Goal: Transaction & Acquisition: Purchase product/service

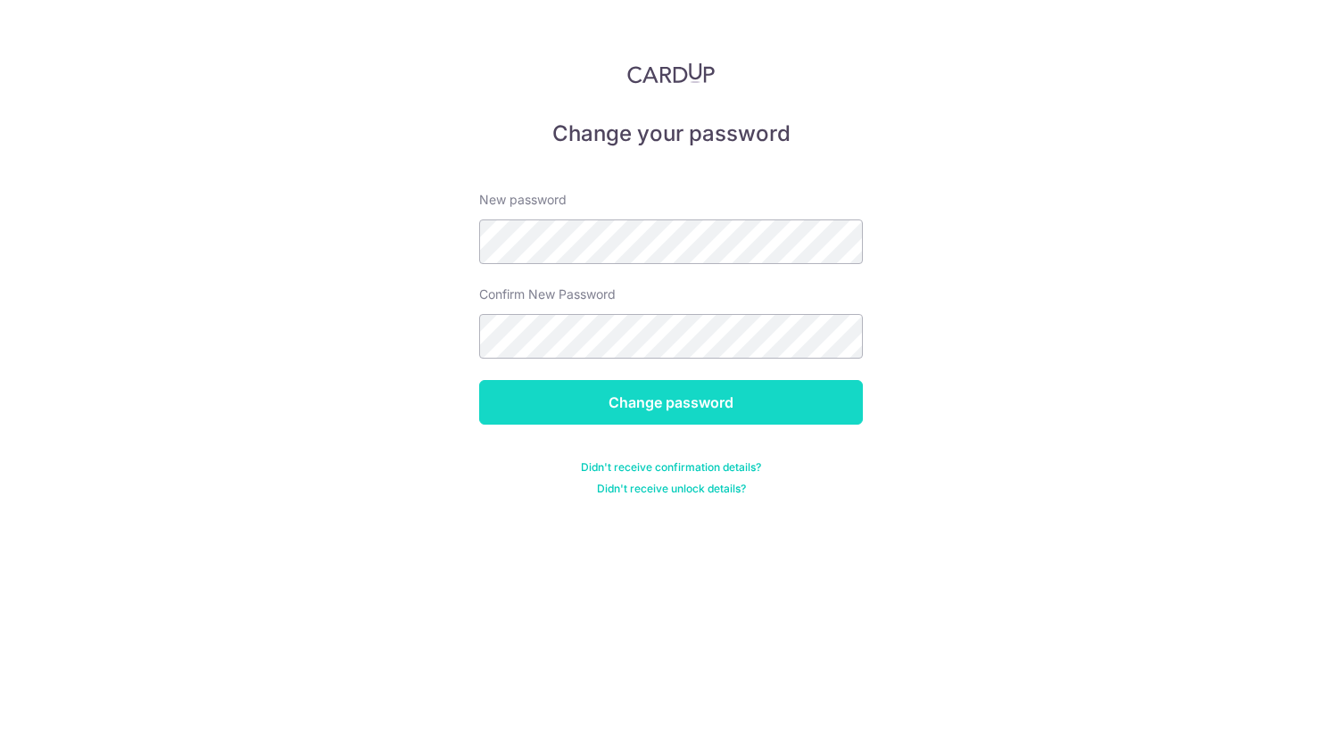
click at [810, 403] on input "Change password" at bounding box center [671, 402] width 384 height 45
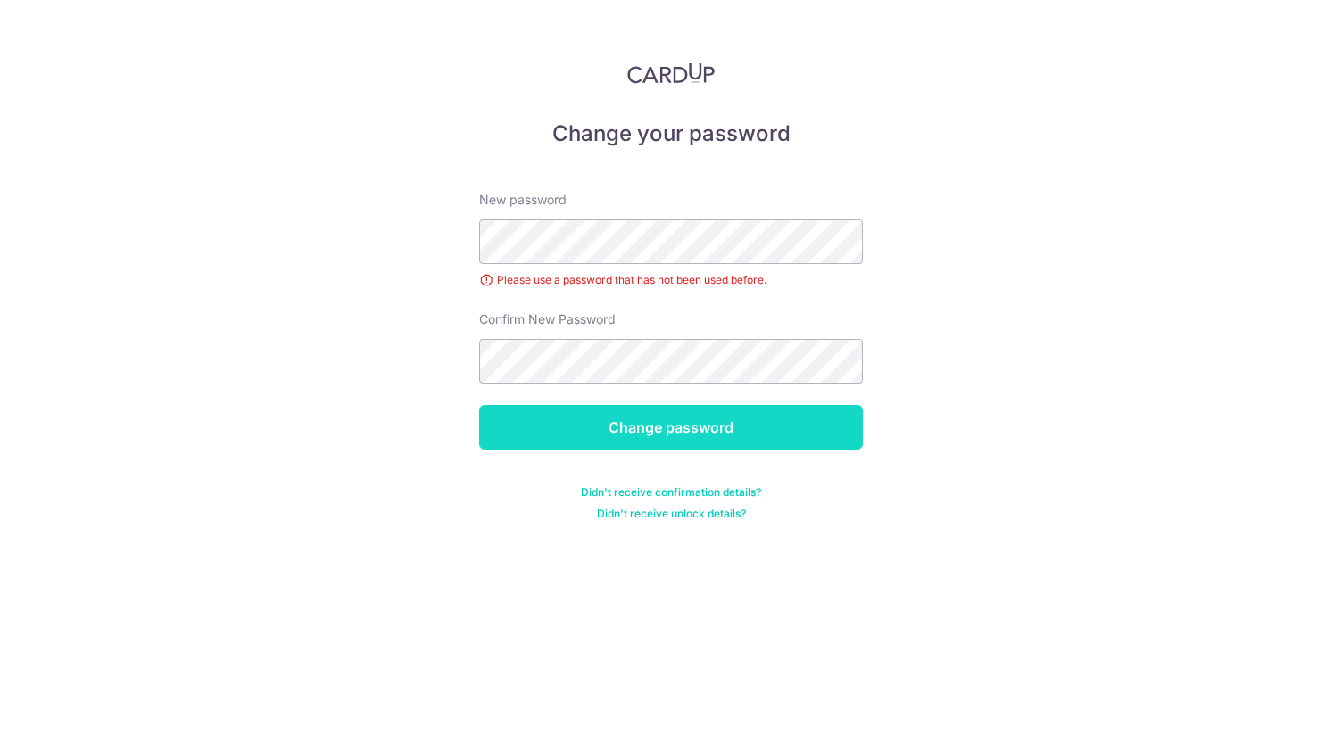
click at [838, 436] on input "Change password" at bounding box center [671, 427] width 384 height 45
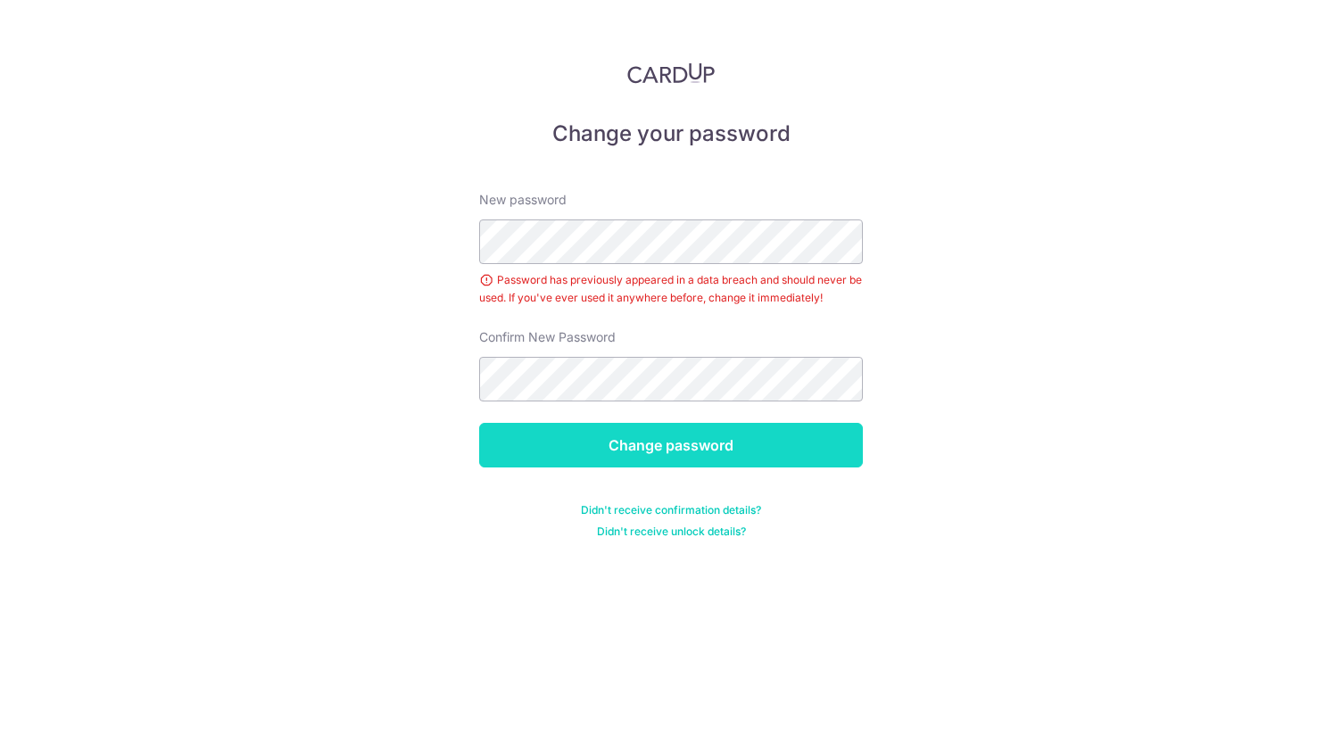
click at [801, 461] on input "Change password" at bounding box center [671, 445] width 384 height 45
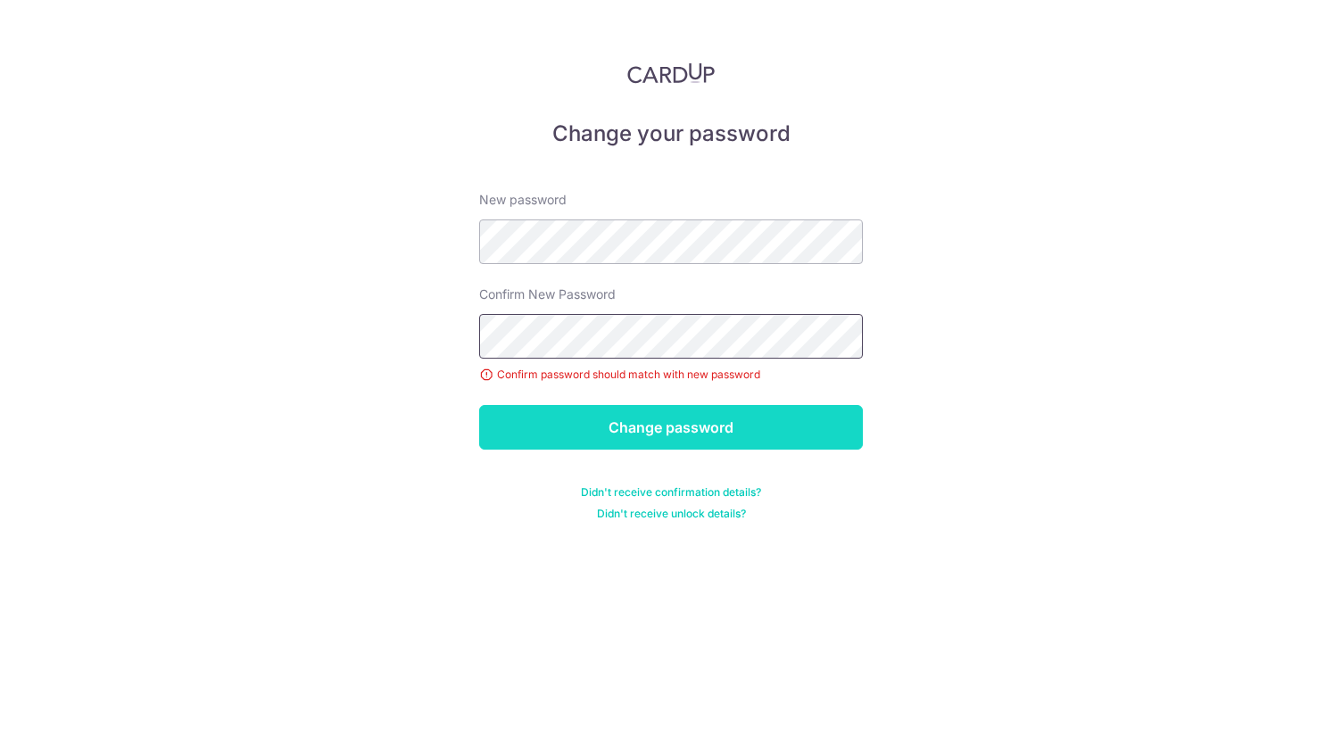
click at [780, 435] on input "Change password" at bounding box center [671, 427] width 384 height 45
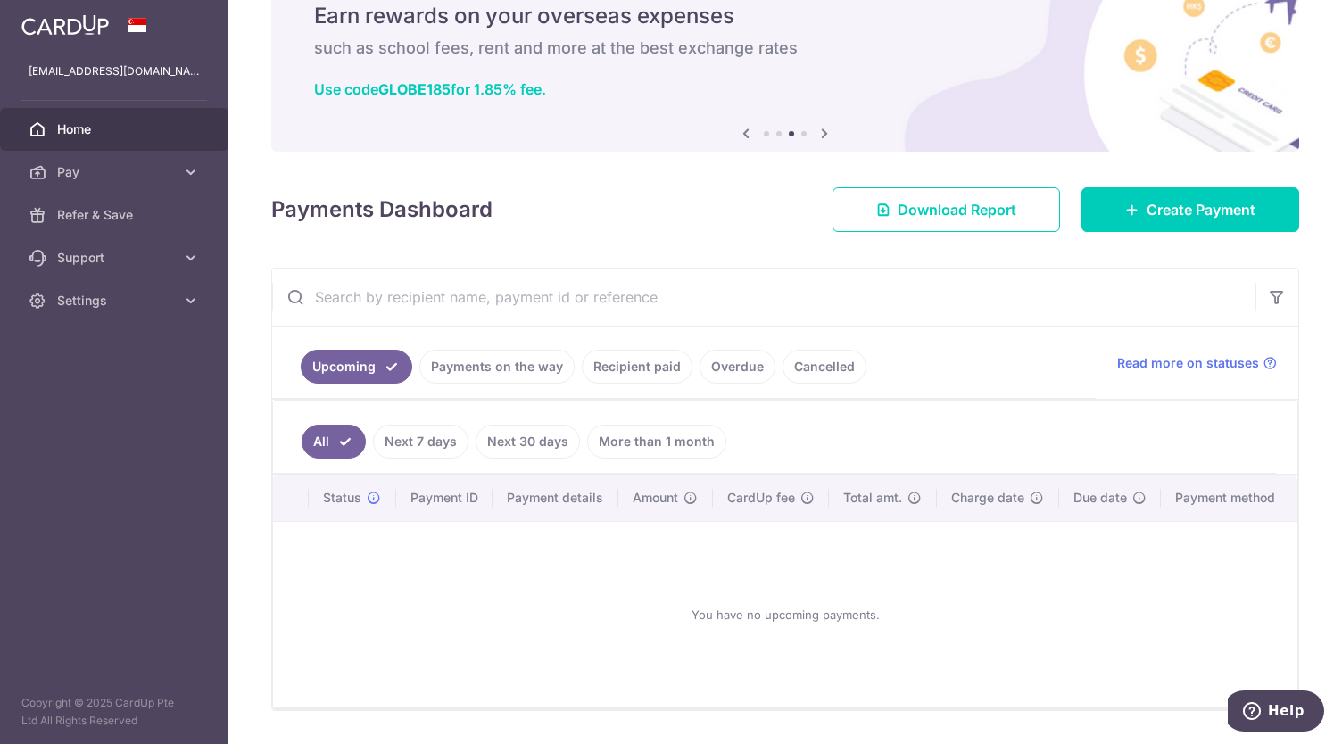
scroll to position [79, 0]
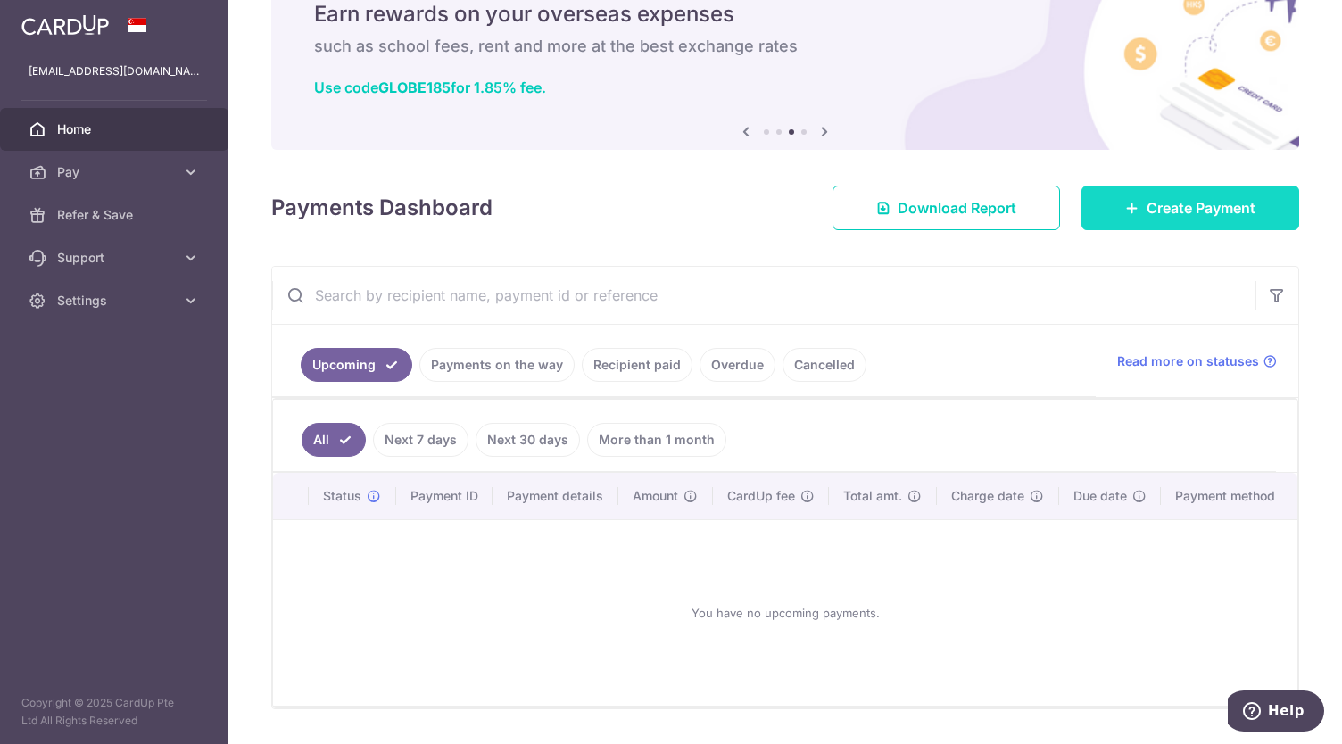
click at [1131, 200] on link "Create Payment" at bounding box center [1190, 208] width 218 height 45
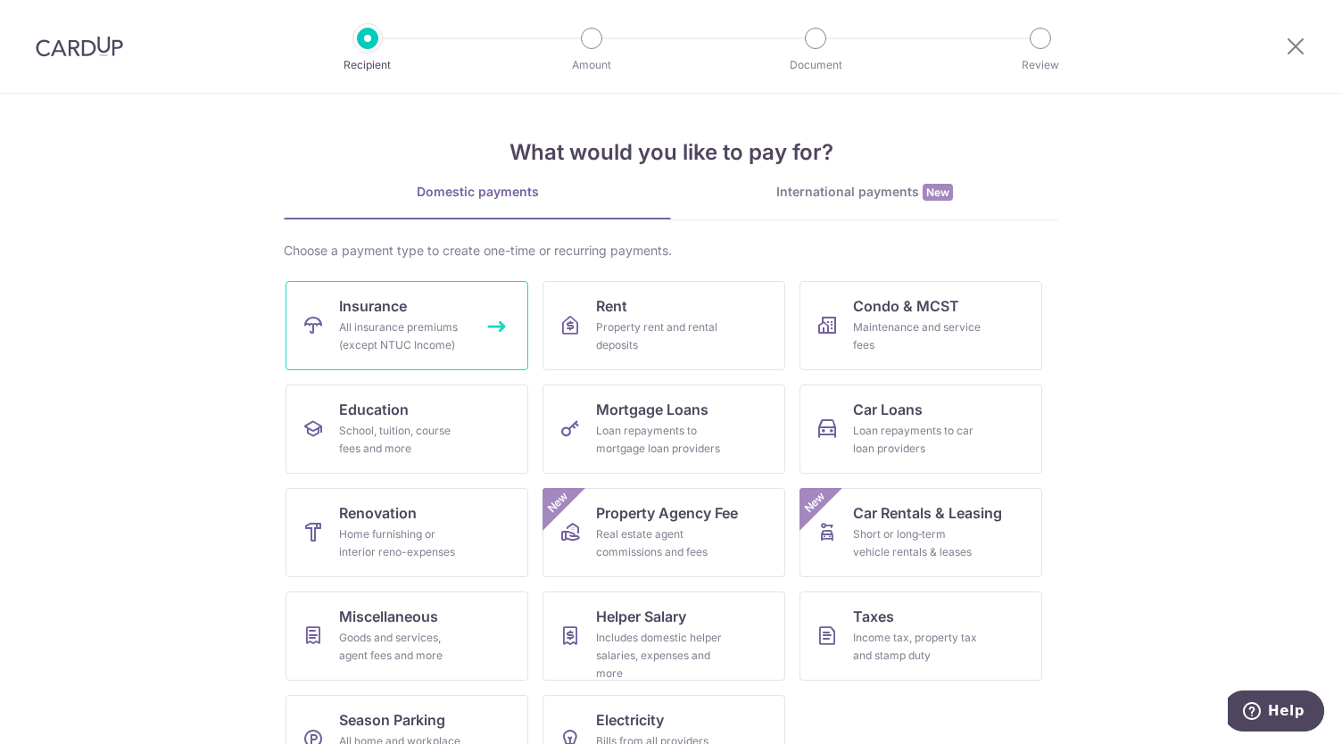
click at [481, 323] on link "Insurance All insurance premiums (except NTUC Income)" at bounding box center [406, 325] width 243 height 89
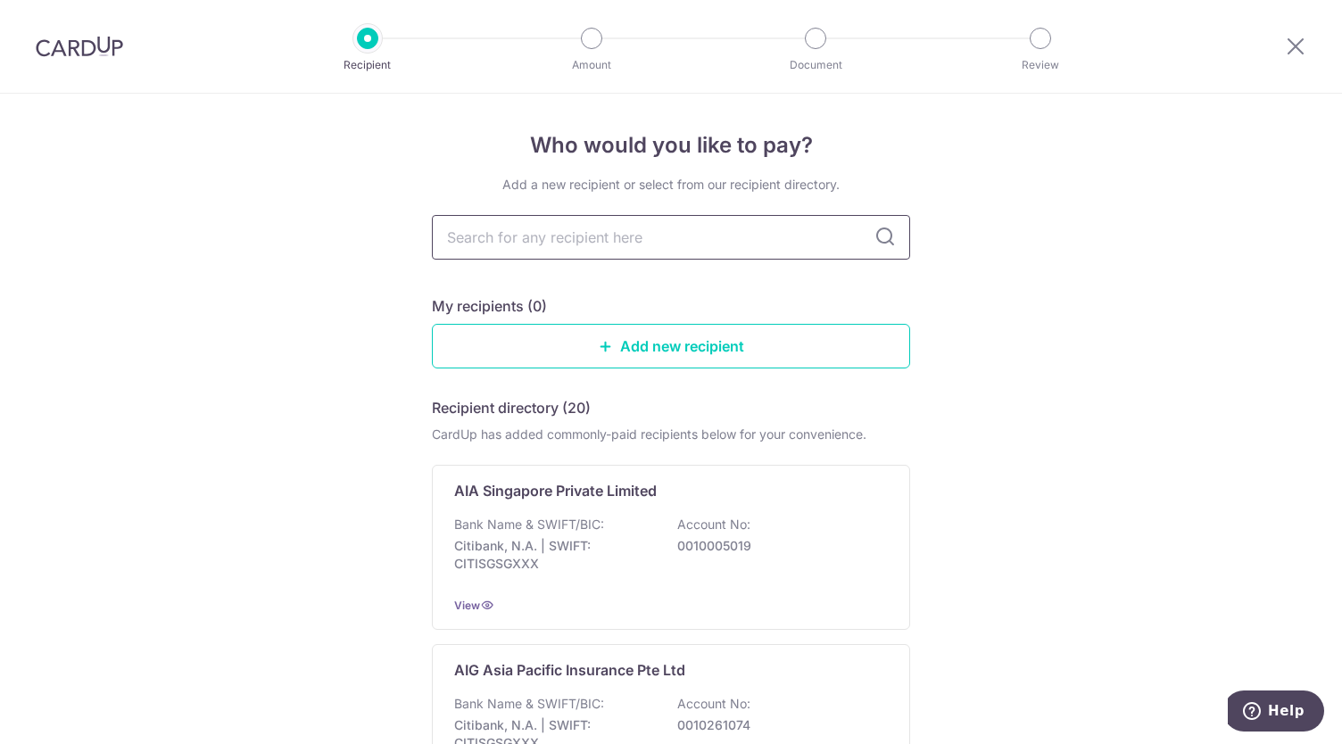
click at [551, 233] on input "text" at bounding box center [671, 237] width 478 height 45
type input "pru"
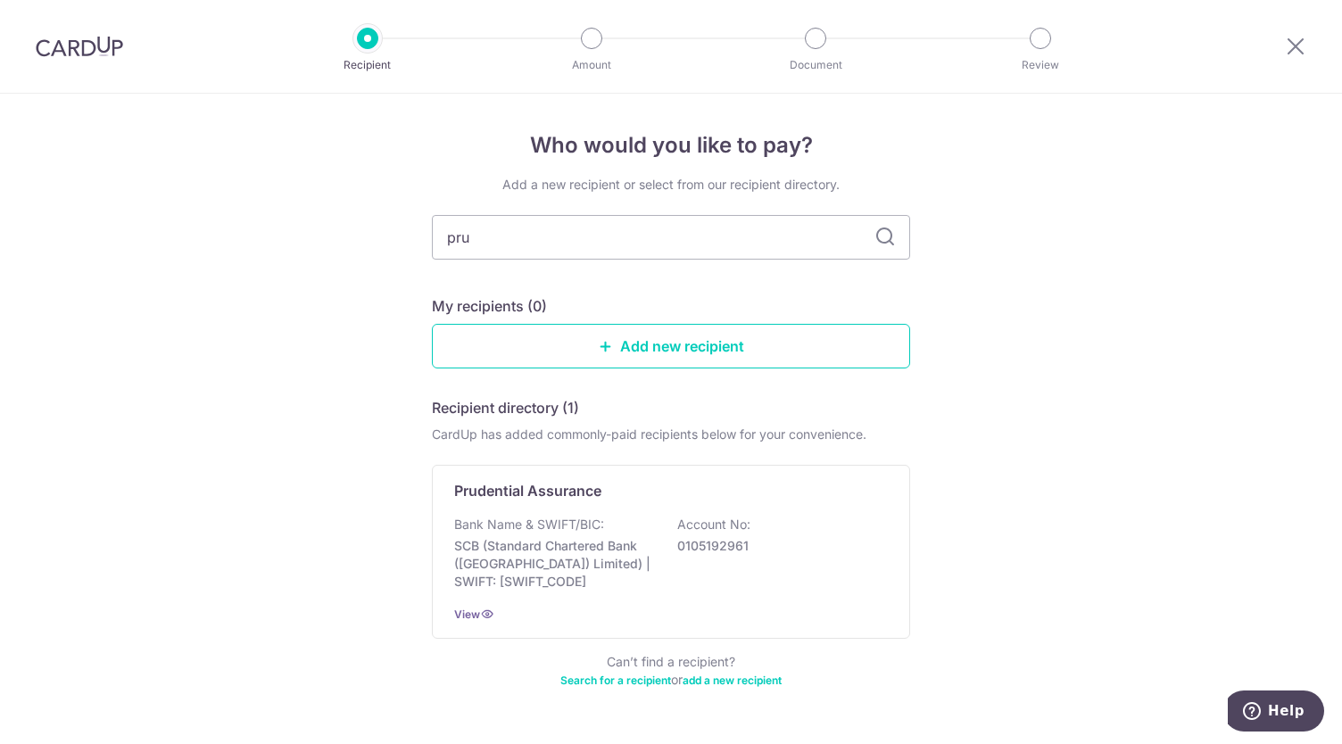
click at [883, 240] on icon at bounding box center [884, 237] width 21 height 21
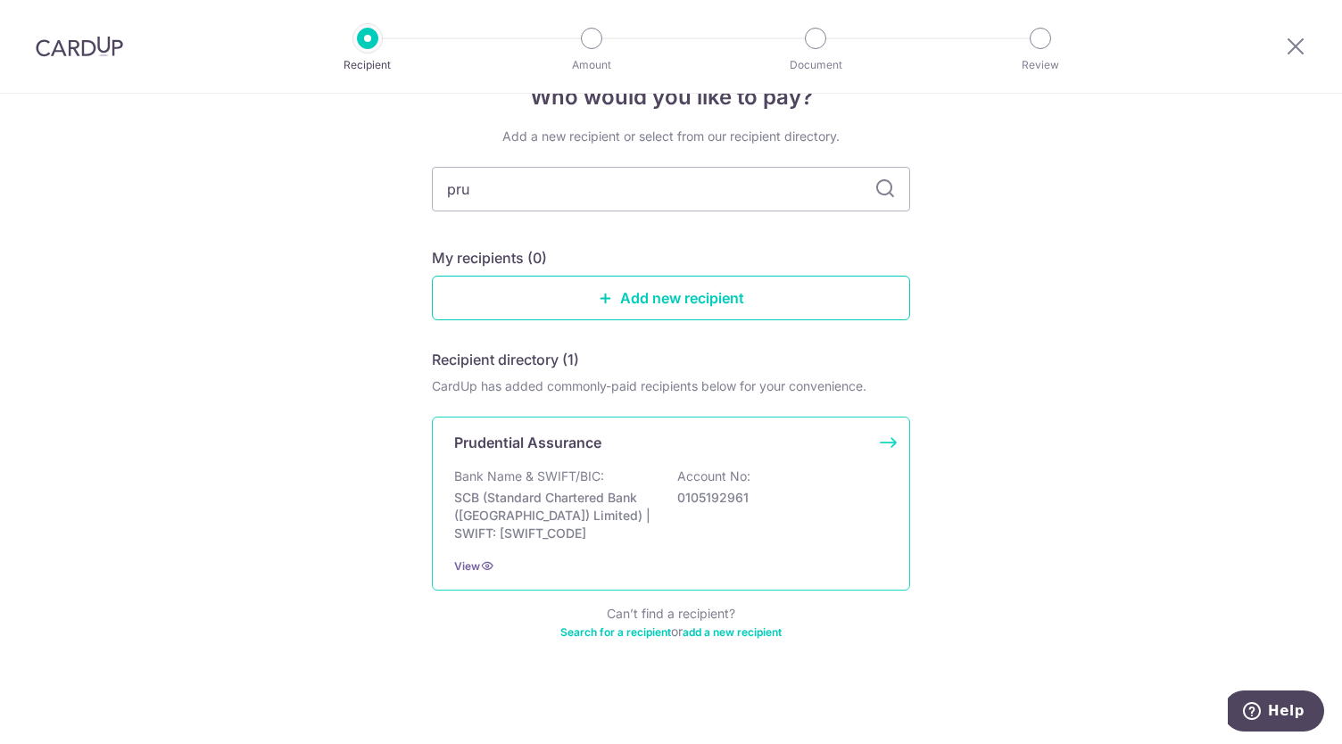
click at [582, 545] on div "Prudential Assurance Bank Name & SWIFT/BIC: SCB (Standard Chartered Bank (Singa…" at bounding box center [671, 504] width 478 height 174
